Goal: Contribute content: Add original content to the website for others to see

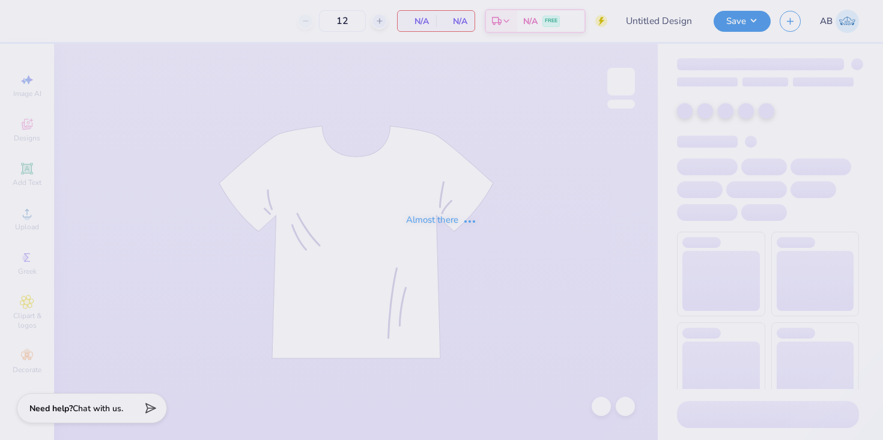
type input "SAE Cowboy Christmas"
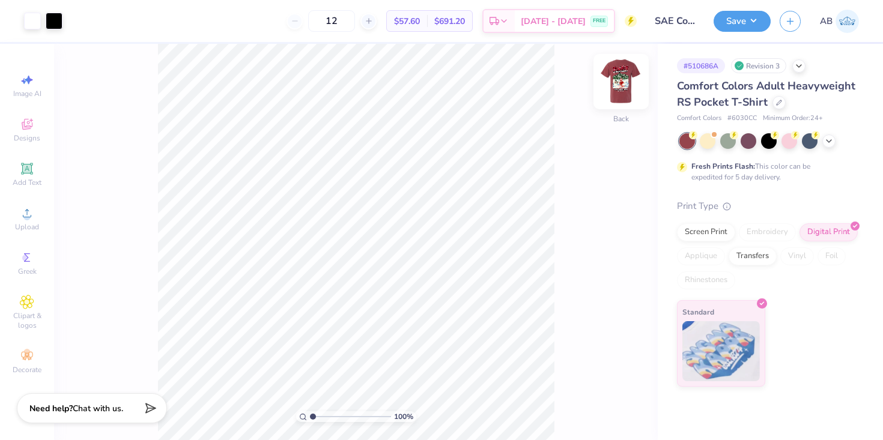
click at [622, 78] on img at bounding box center [621, 82] width 48 height 48
click at [32, 173] on icon at bounding box center [26, 168] width 11 height 11
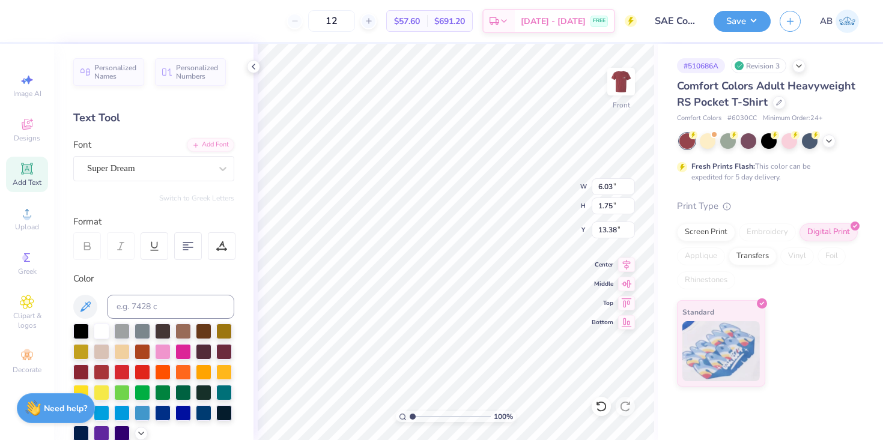
type input "7.53"
type input "3.04"
type input "0.88"
type input "7.83"
type textarea "2025"
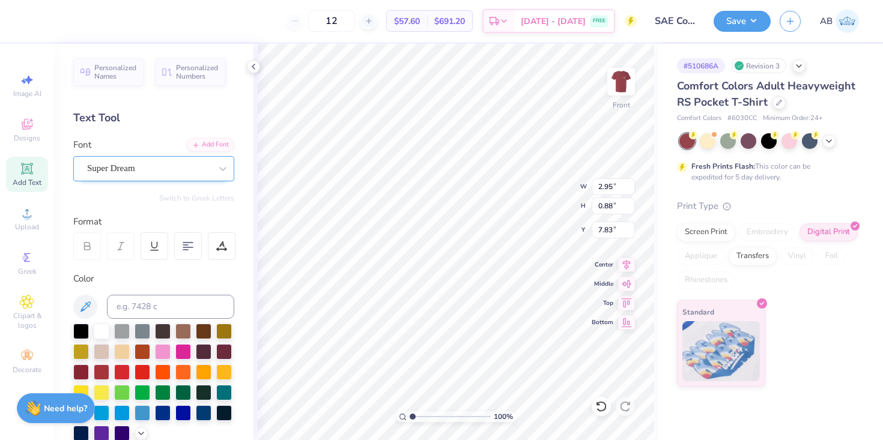
click at [180, 159] on div "Super Dream" at bounding box center [153, 168] width 161 height 25
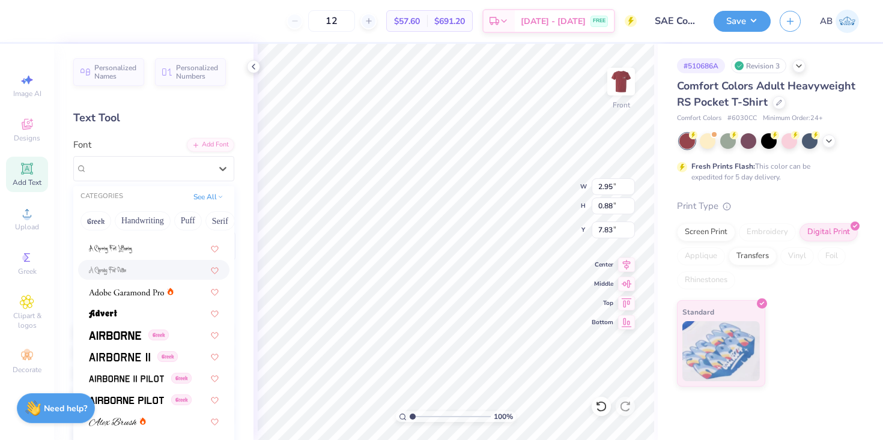
scroll to position [126, 0]
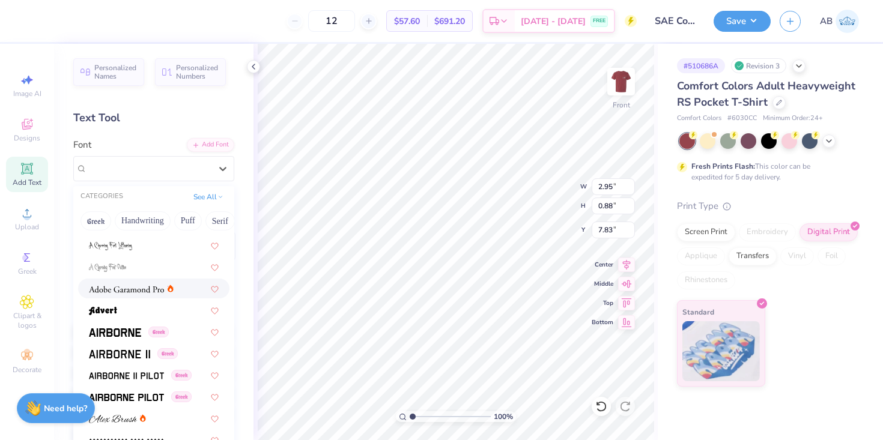
click at [153, 293] on img at bounding box center [126, 289] width 75 height 8
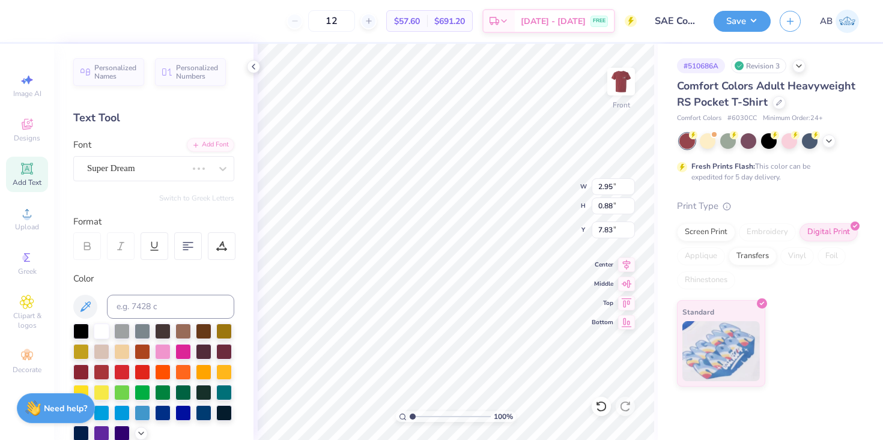
type input "2.39"
type input "0.91"
type input "7.82"
click at [124, 172] on div "Adobe Garamond Pro" at bounding box center [149, 168] width 126 height 19
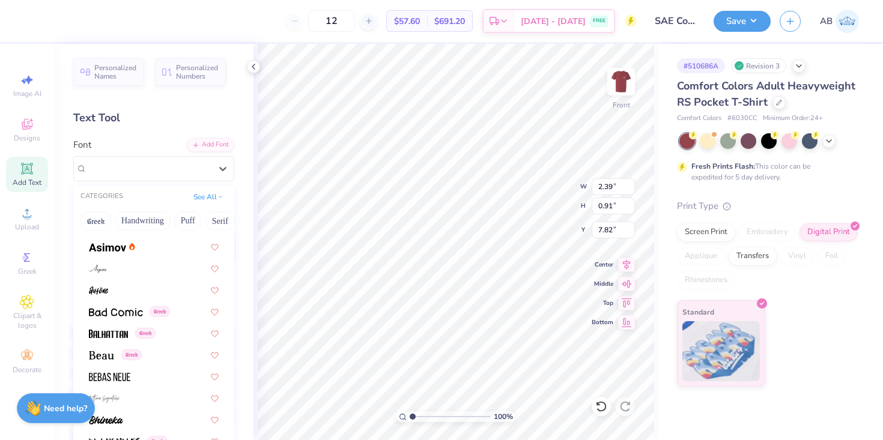
scroll to position [451, 0]
click at [145, 249] on div at bounding box center [154, 245] width 130 height 13
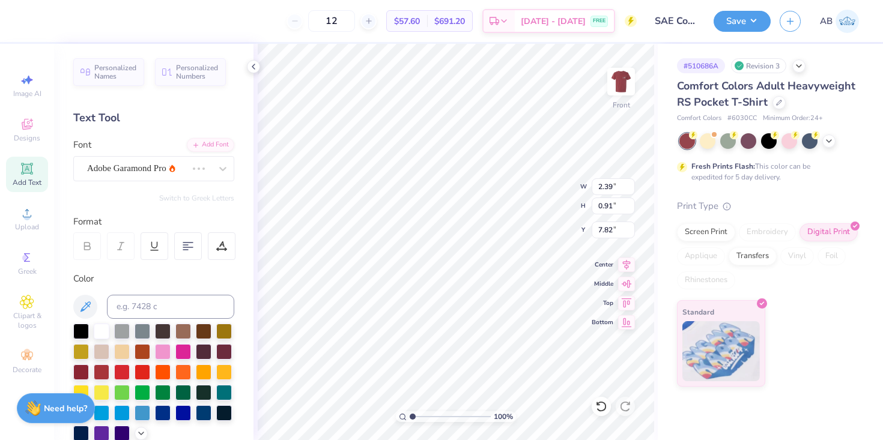
type input "2.78"
type input "0.92"
type input "7.81"
click at [172, 171] on div "Asimov" at bounding box center [149, 168] width 126 height 19
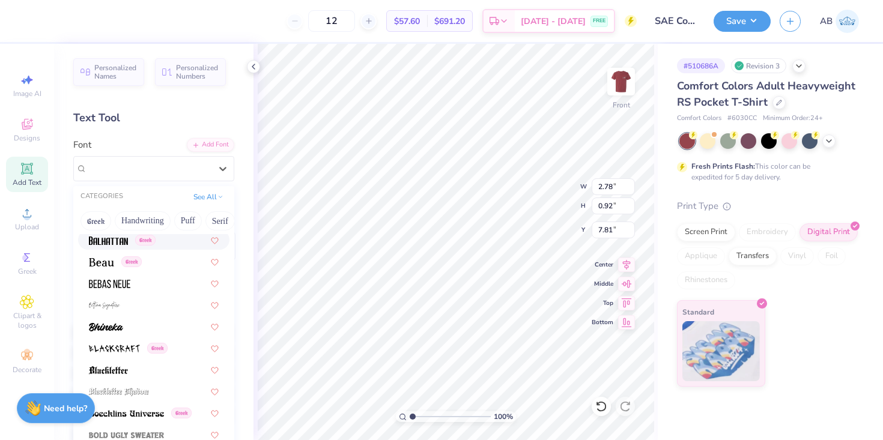
scroll to position [544, 0]
click at [135, 276] on div at bounding box center [154, 282] width 130 height 13
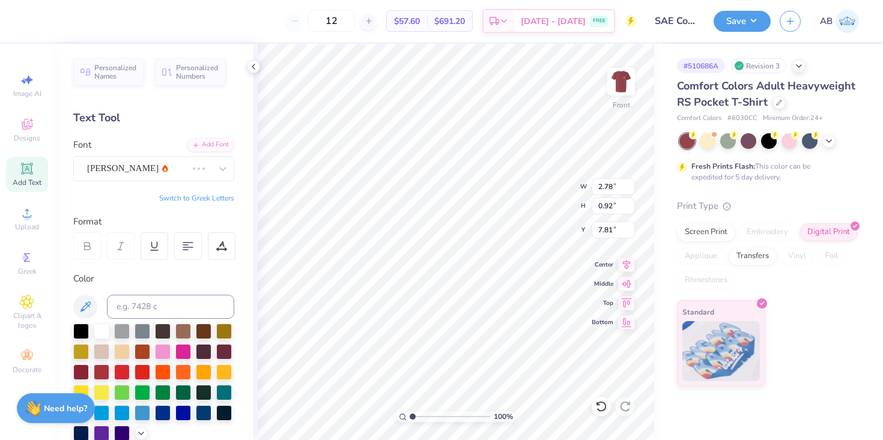
type input "1.85"
type input "0.90"
type input "7.82"
click at [194, 168] on div "Bebas Neue" at bounding box center [149, 168] width 126 height 19
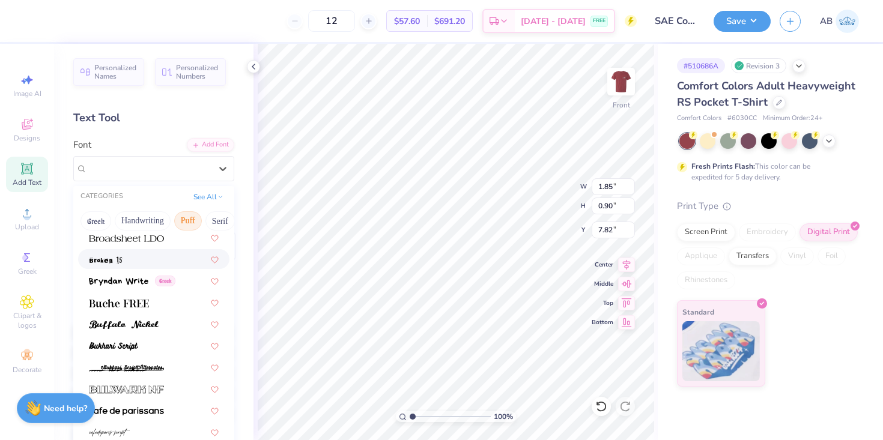
scroll to position [0, 57]
click at [186, 220] on button "Bold" at bounding box center [195, 221] width 29 height 19
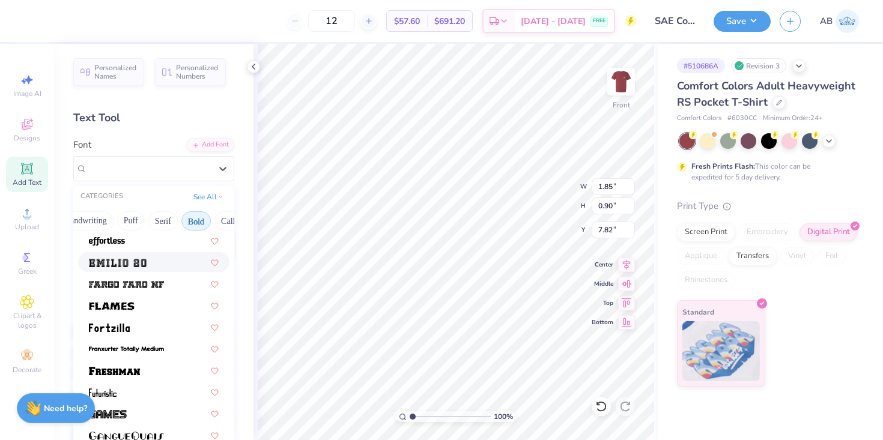
scroll to position [301, 0]
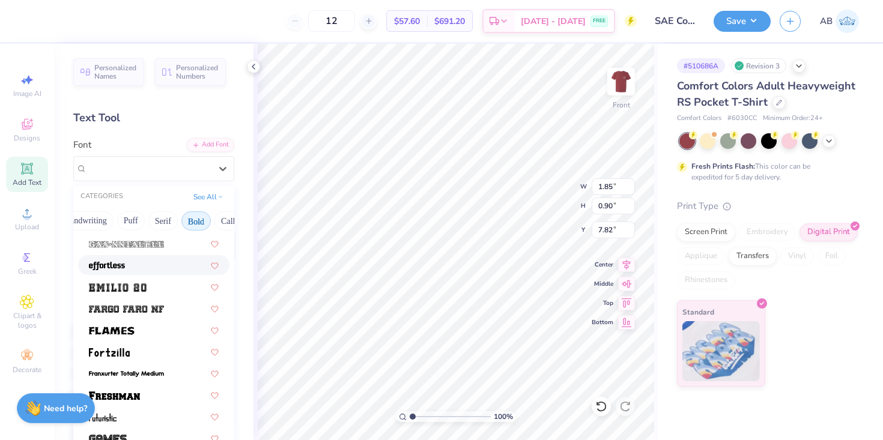
click at [148, 266] on div at bounding box center [154, 265] width 130 height 13
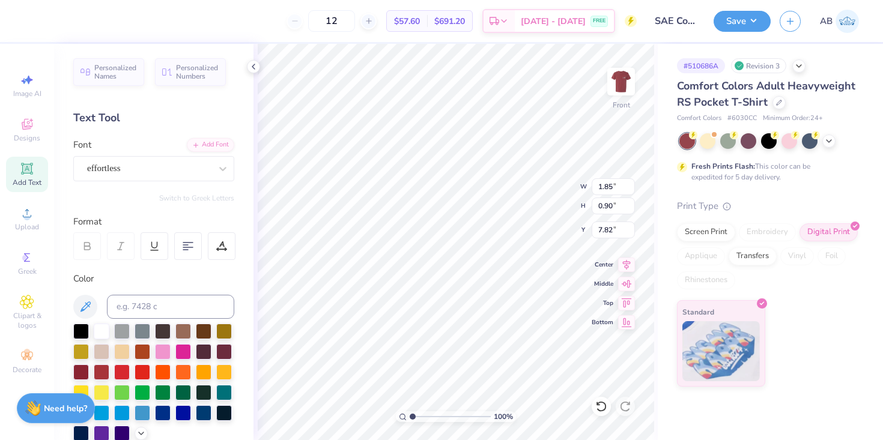
type input "2.58"
type input "0.70"
type input "7.92"
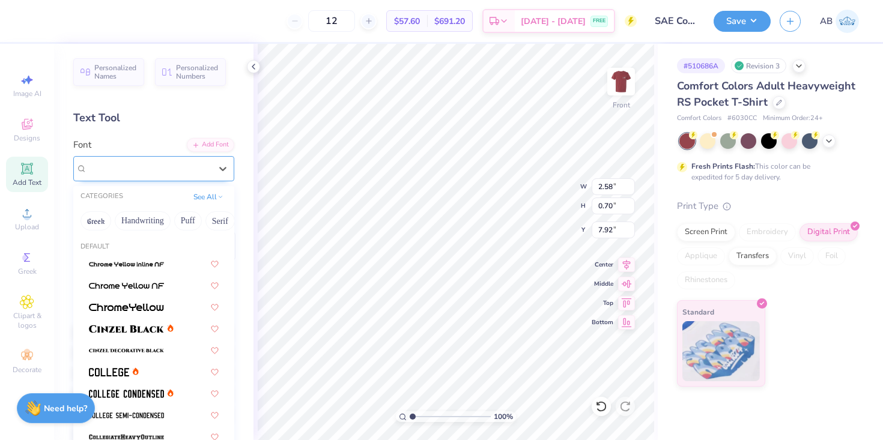
click at [155, 174] on div "effortless" at bounding box center [149, 168] width 126 height 19
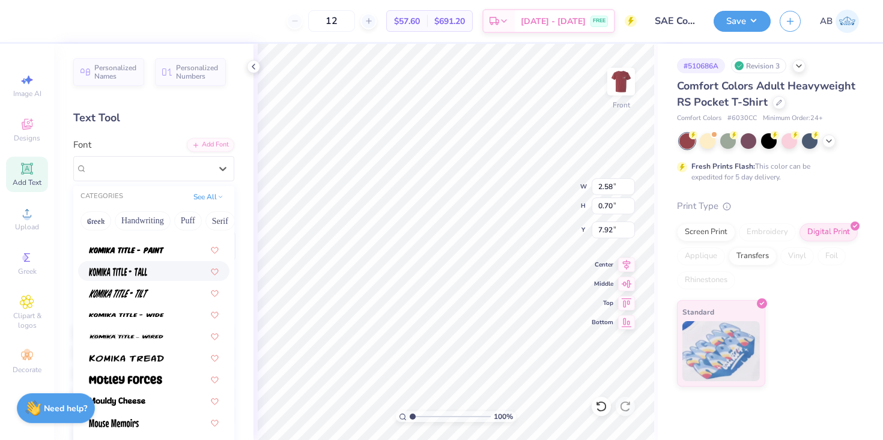
scroll to position [892, 0]
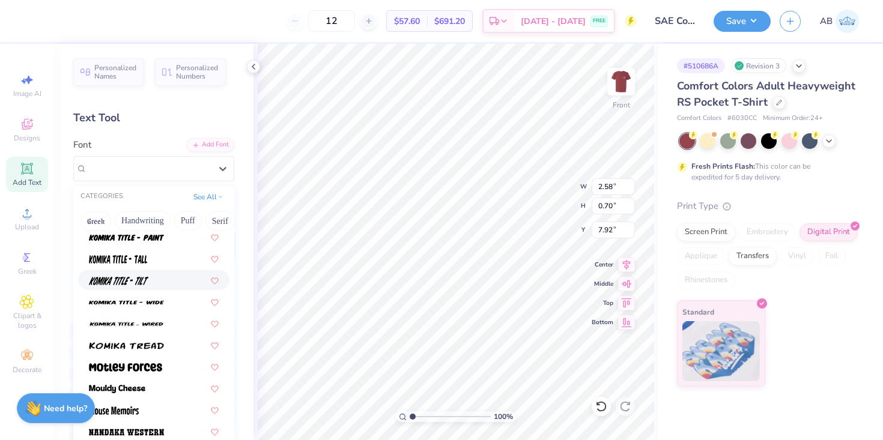
click at [156, 282] on div at bounding box center [154, 280] width 130 height 13
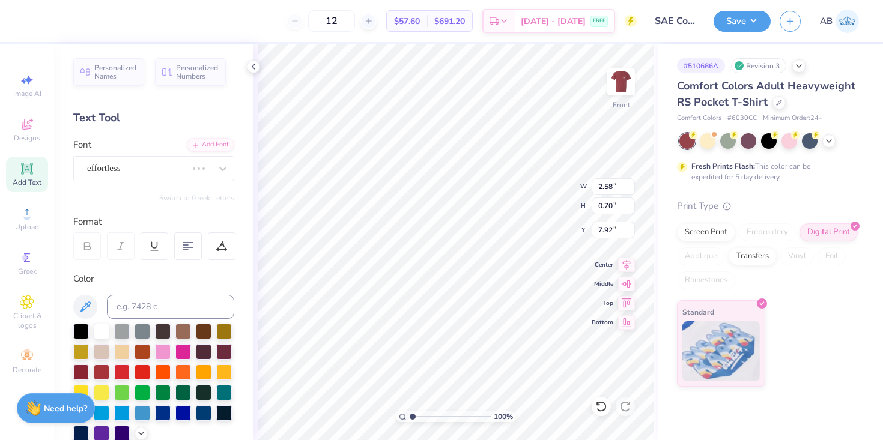
type input "2.49"
type input "1.28"
type input "7.63"
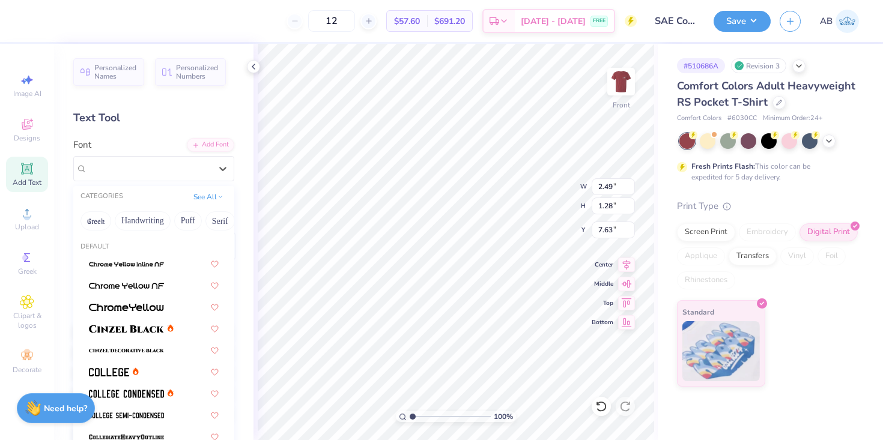
scroll to position [912, 0]
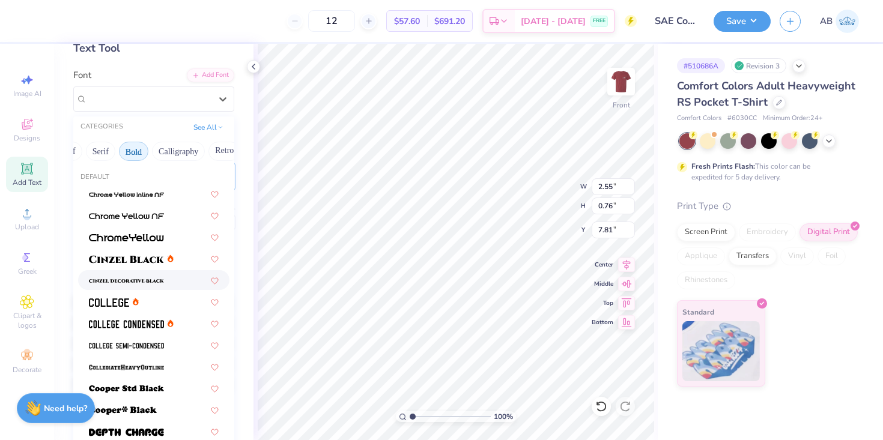
scroll to position [33, 0]
